Goal: Find specific page/section

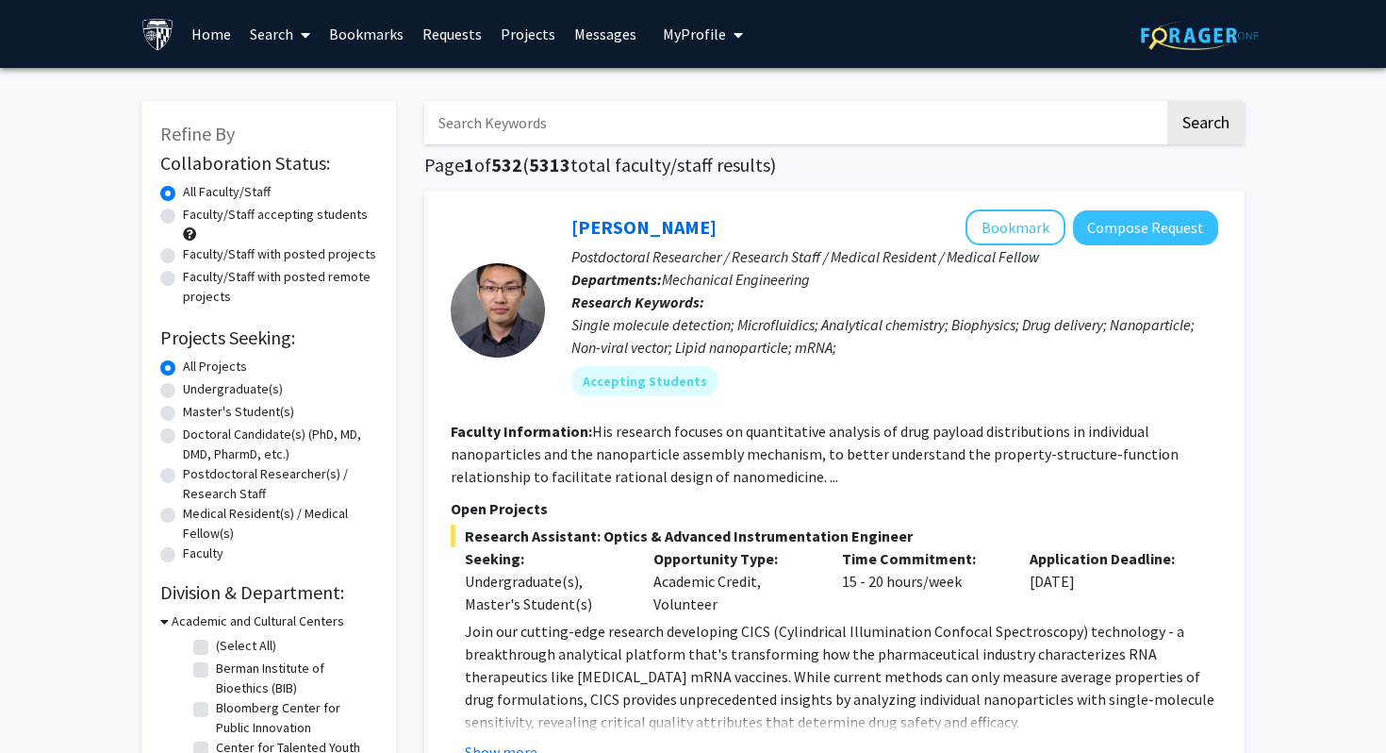
click at [586, 132] on input "Search Keywords" at bounding box center [794, 122] width 740 height 43
type input "elham afghani"
click at [1168, 101] on button "Search" at bounding box center [1206, 122] width 77 height 43
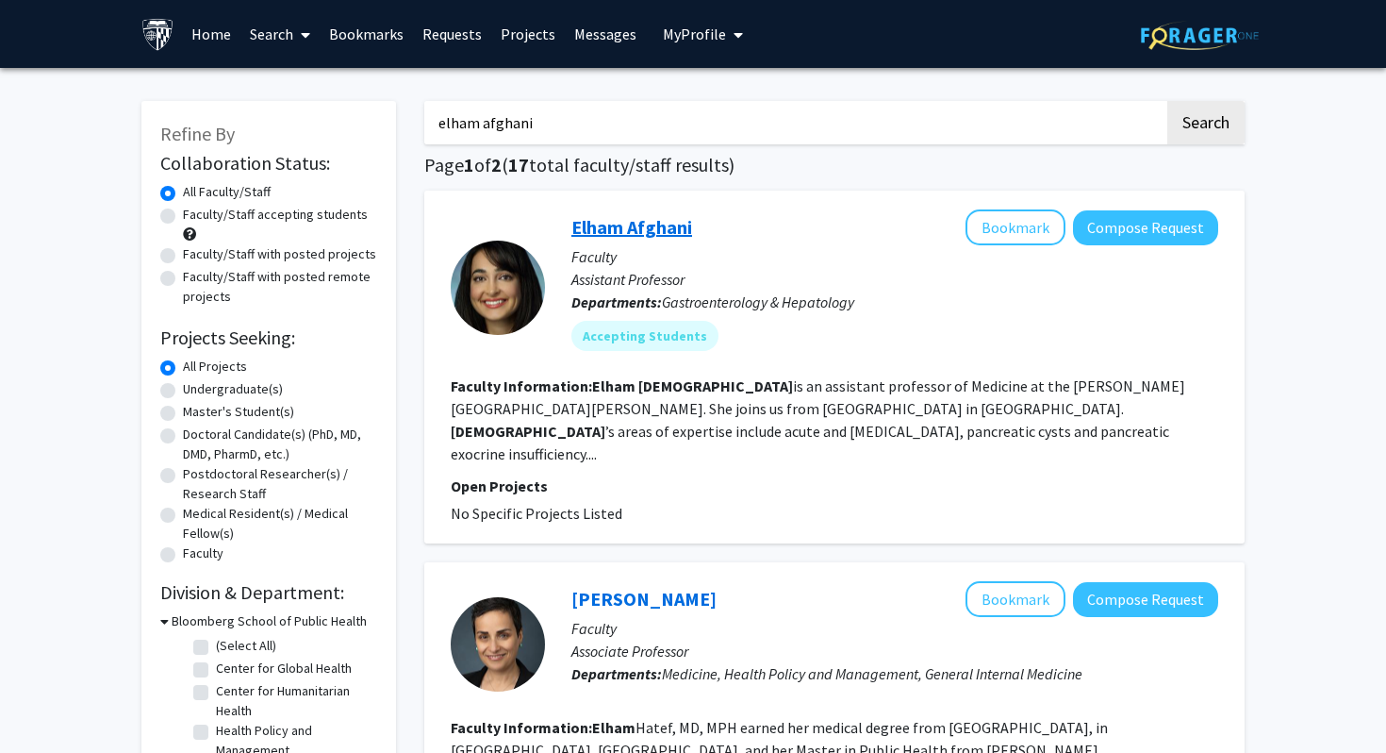
click at [668, 224] on link "Elham Afghani" at bounding box center [632, 227] width 121 height 24
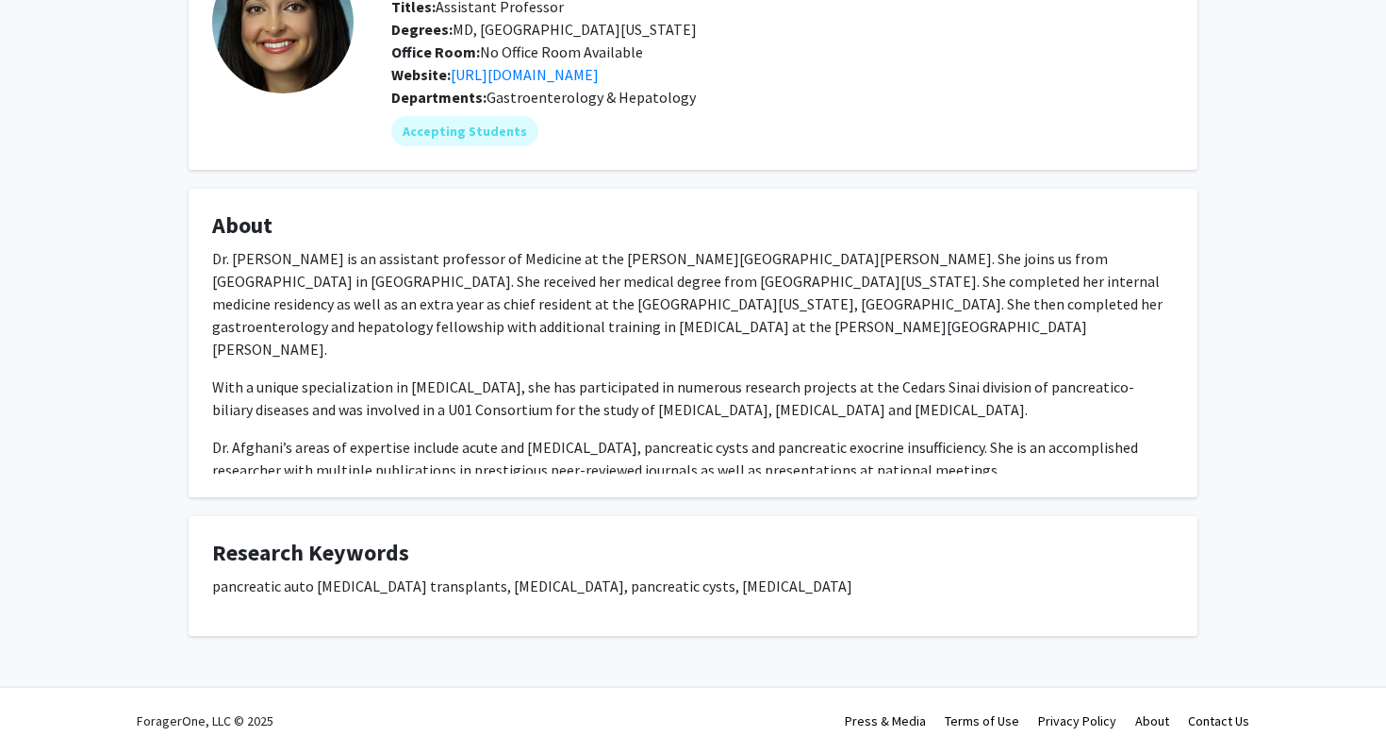
scroll to position [154, 0]
